Goal: Task Accomplishment & Management: Use online tool/utility

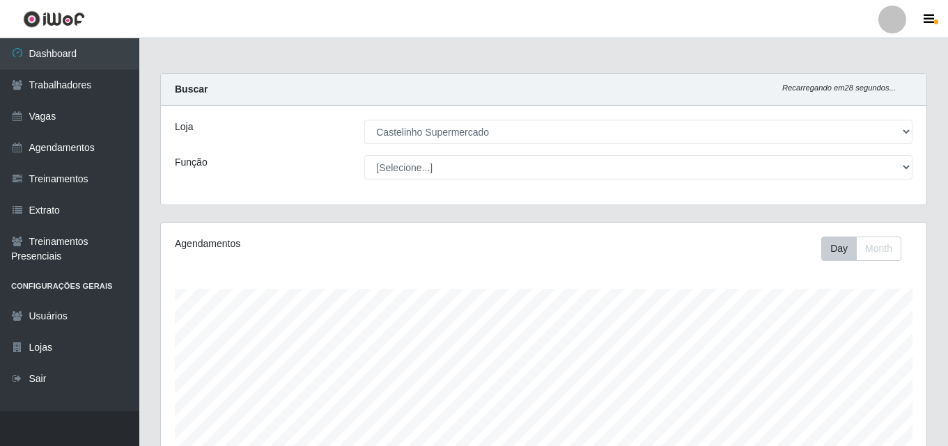
select select "377"
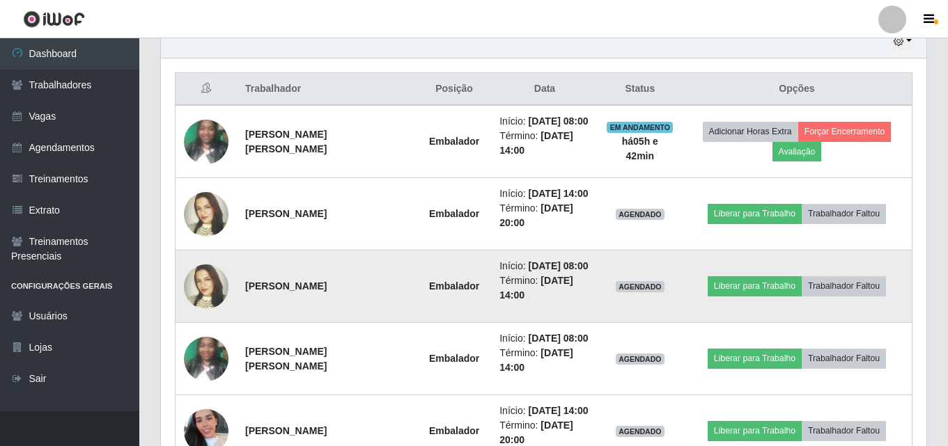
scroll to position [398, 0]
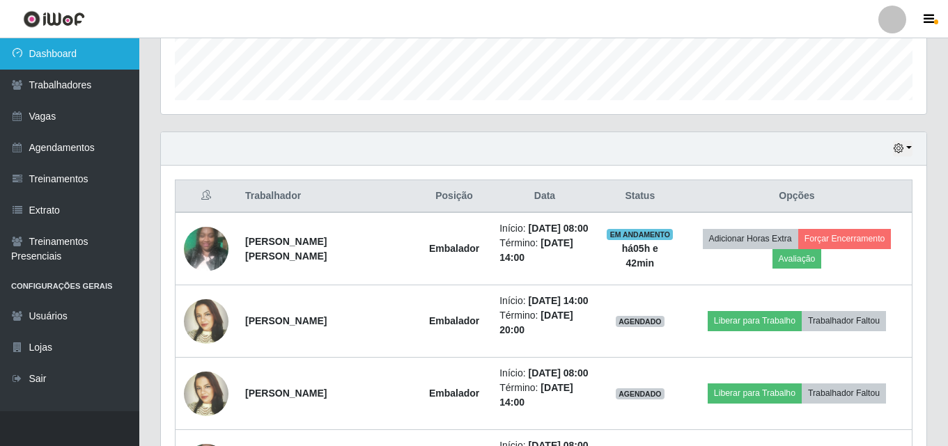
click at [55, 49] on link "Dashboard" at bounding box center [69, 53] width 139 height 31
click at [54, 51] on link "Dashboard" at bounding box center [69, 53] width 139 height 31
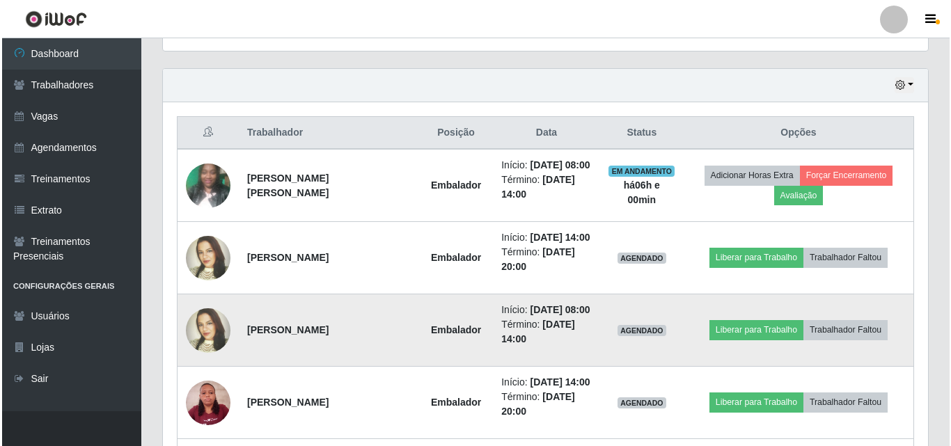
scroll to position [465, 0]
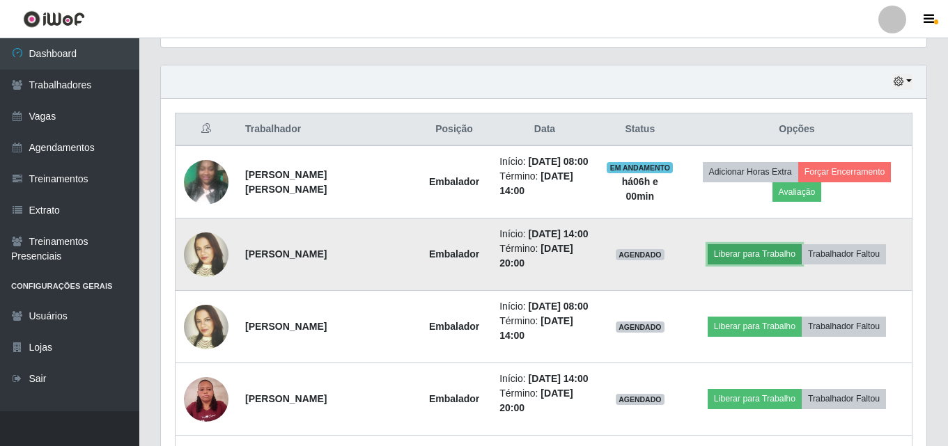
click at [728, 251] on button "Liberar para Trabalho" at bounding box center [755, 254] width 94 height 20
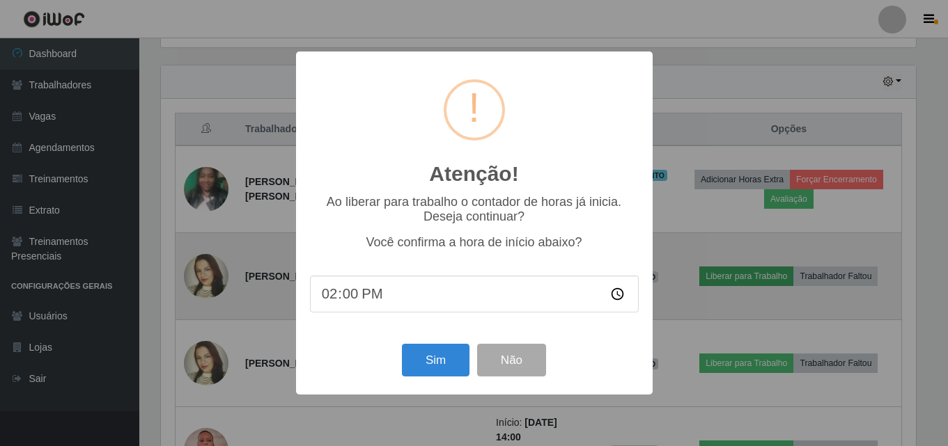
scroll to position [289, 758]
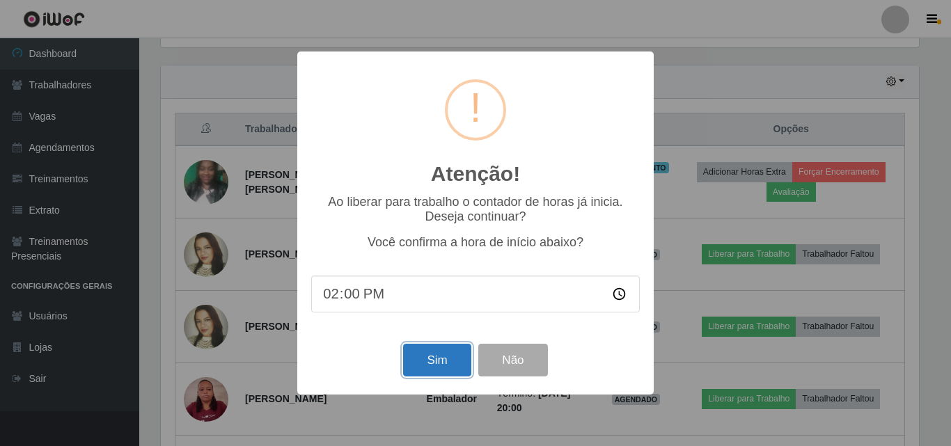
click at [446, 366] on button "Sim" at bounding box center [437, 360] width 68 height 33
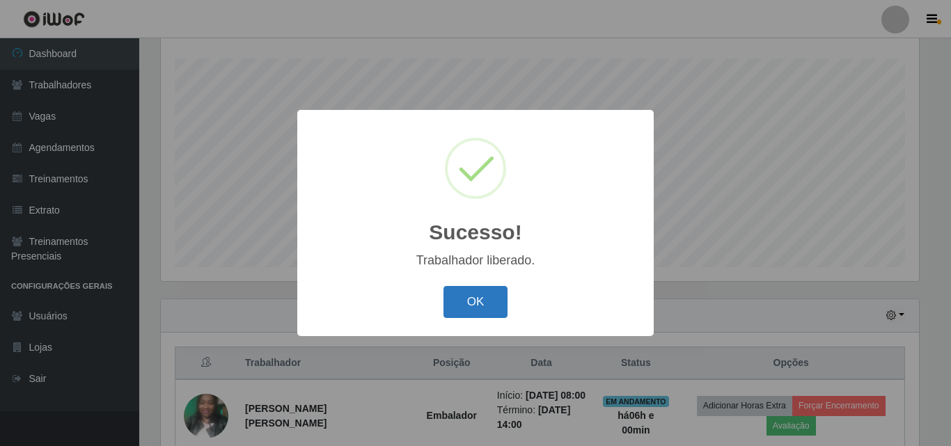
click at [491, 300] on button "OK" at bounding box center [476, 302] width 65 height 33
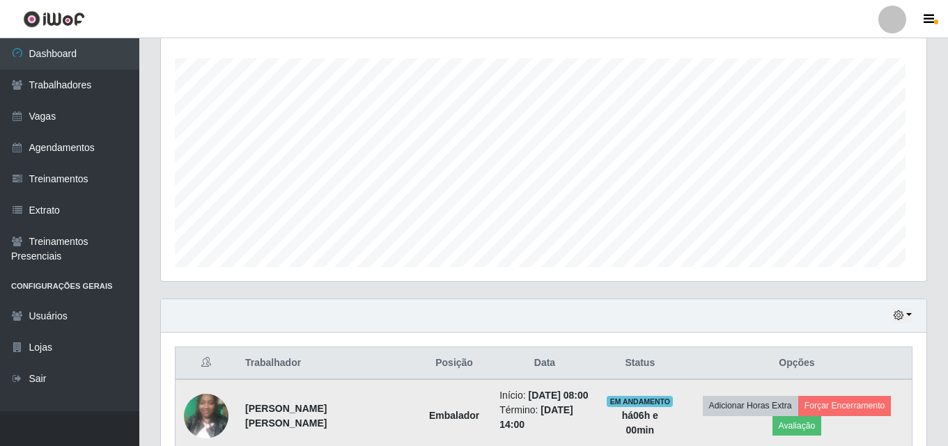
scroll to position [289, 765]
click at [834, 402] on button "Forçar Encerramento" at bounding box center [844, 406] width 93 height 20
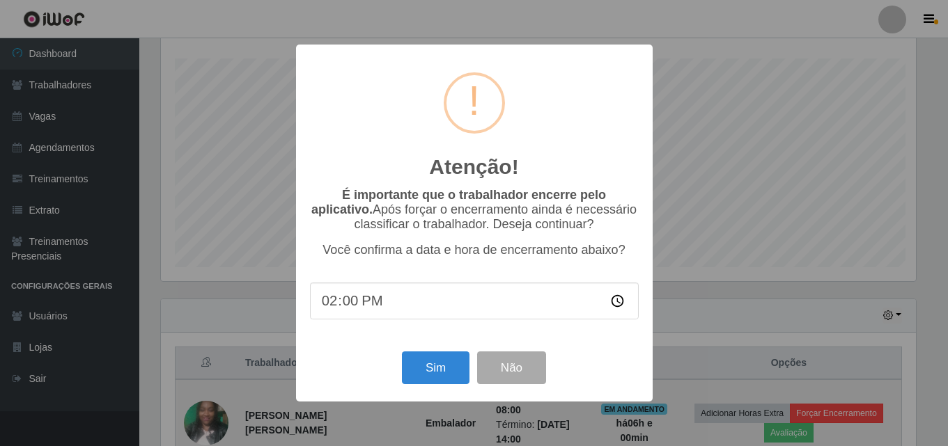
scroll to position [289, 758]
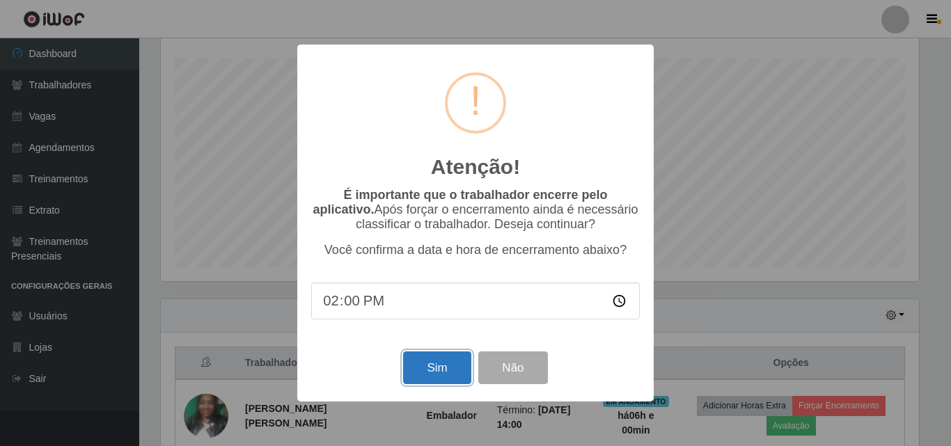
click at [432, 375] on button "Sim" at bounding box center [437, 368] width 68 height 33
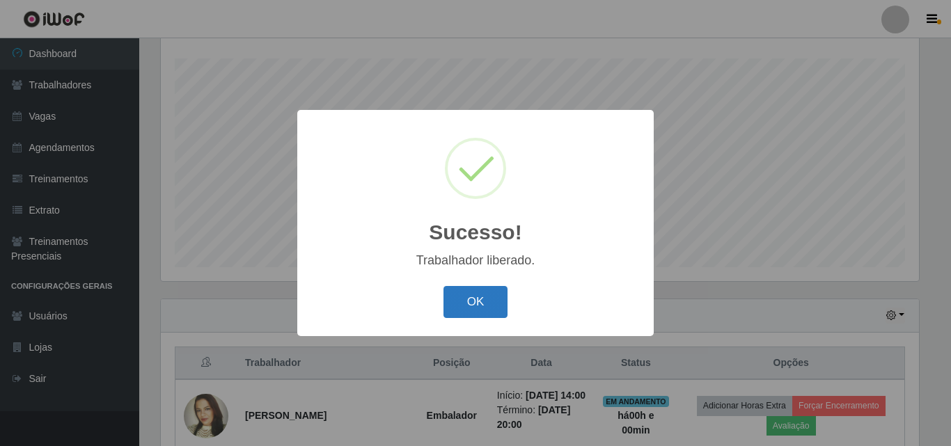
click at [467, 302] on button "OK" at bounding box center [476, 302] width 65 height 33
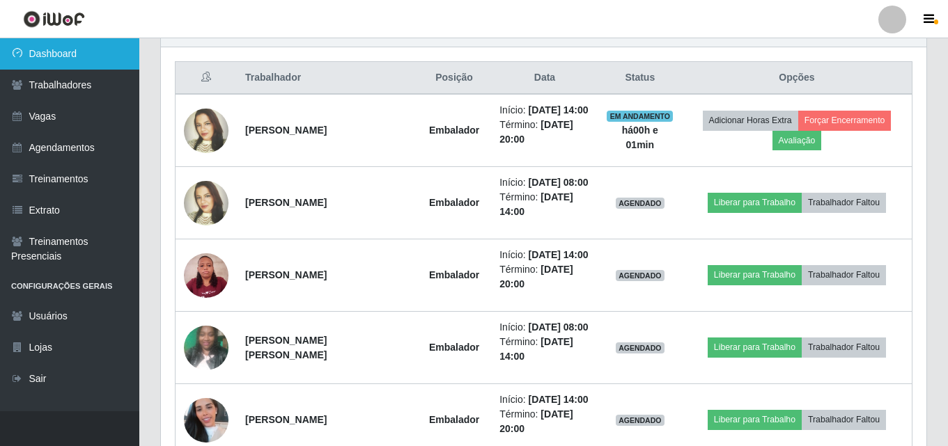
scroll to position [509, 0]
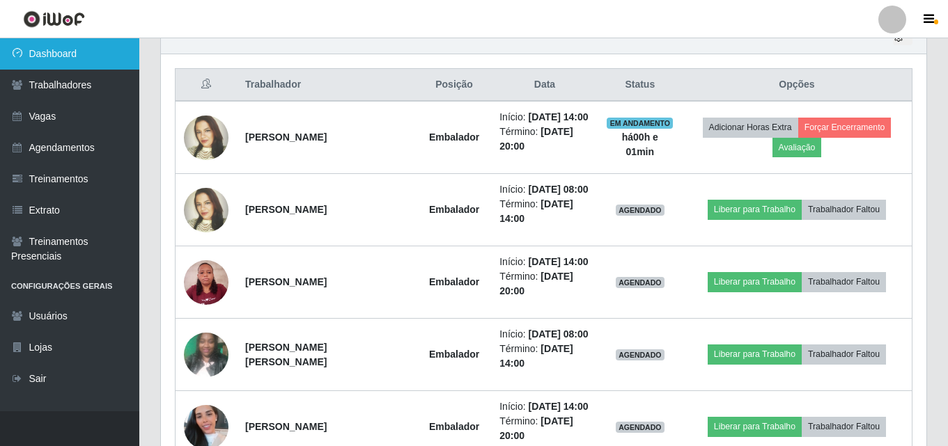
click at [41, 56] on link "Dashboard" at bounding box center [69, 53] width 139 height 31
click at [45, 54] on link "Dashboard" at bounding box center [69, 53] width 139 height 31
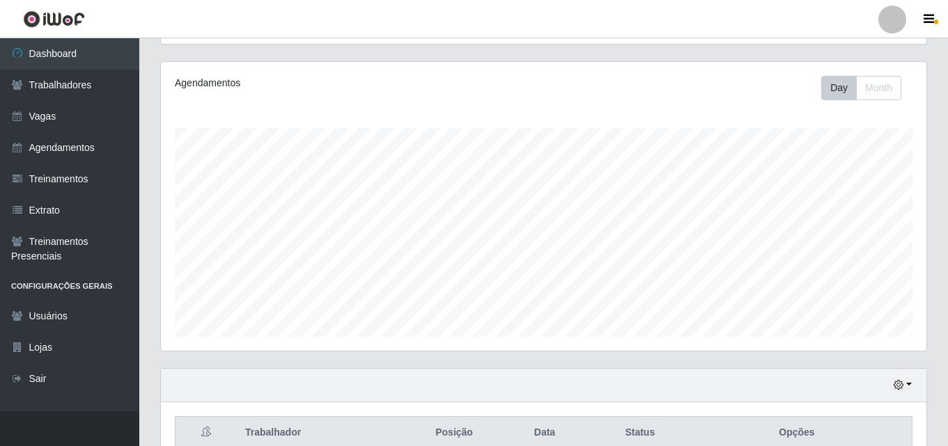
scroll to position [370, 0]
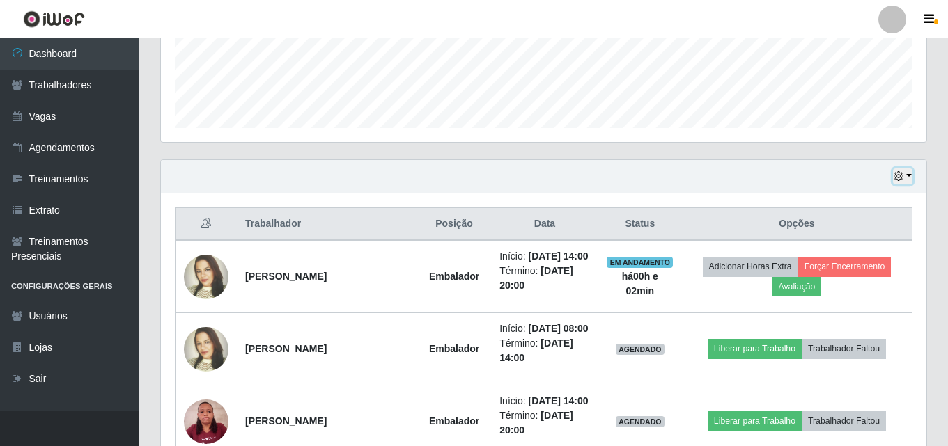
click at [910, 177] on button "button" at bounding box center [903, 177] width 20 height 16
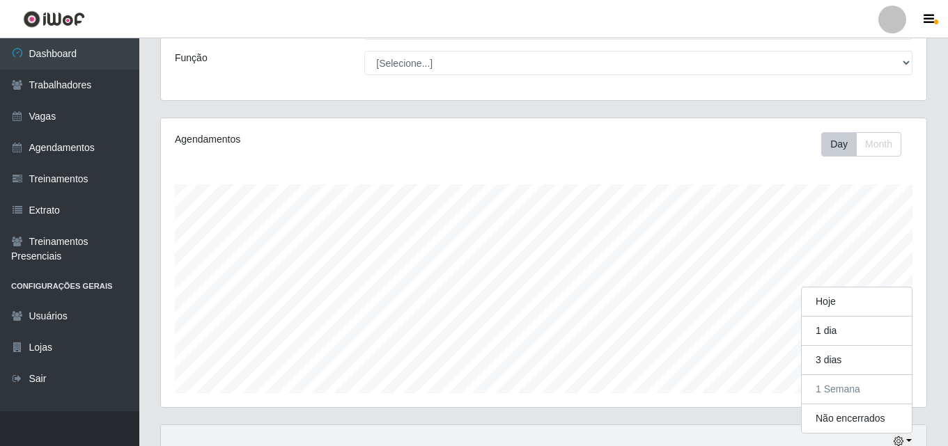
scroll to position [0, 0]
